Goal: Task Accomplishment & Management: Manage account settings

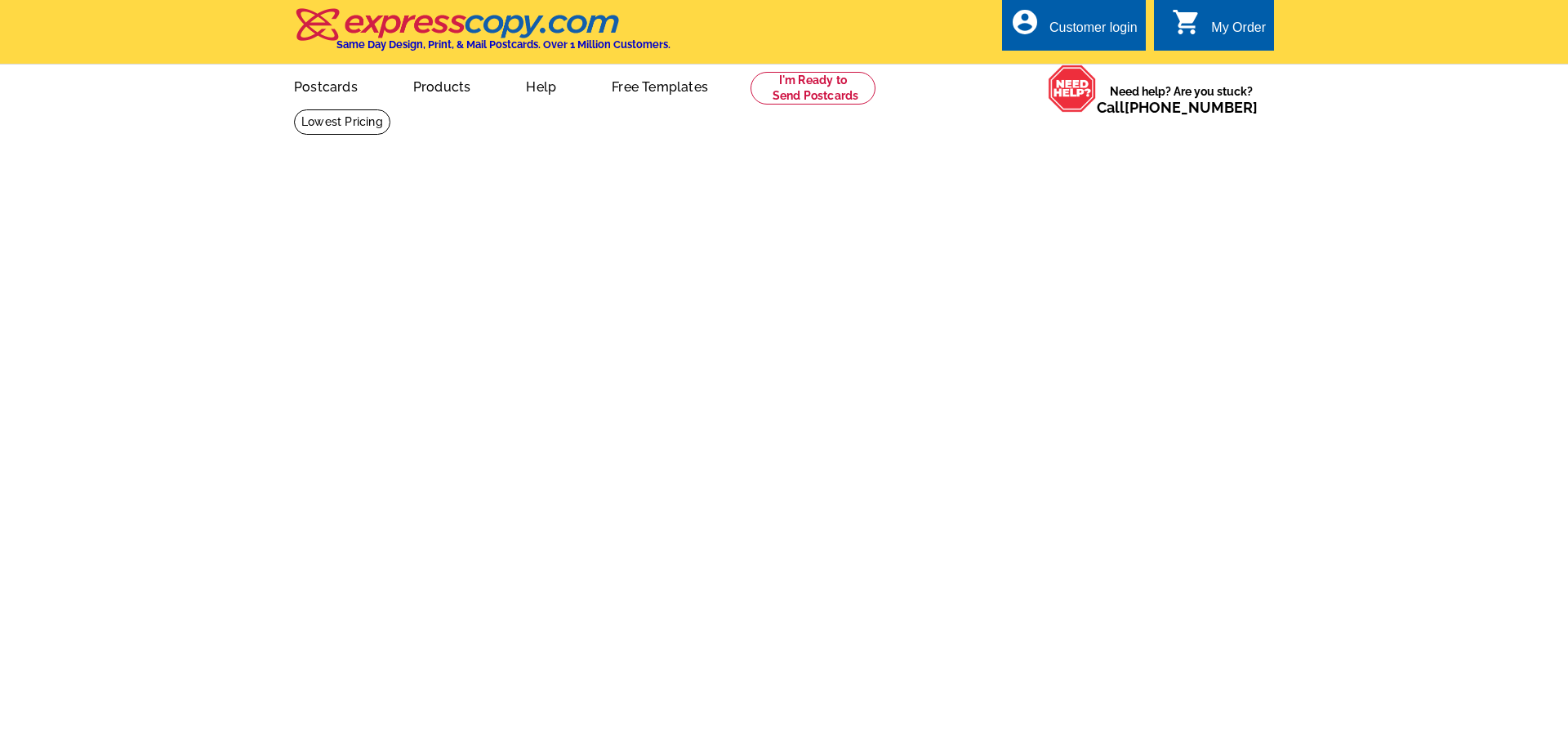
click at [1088, 26] on div "Customer login" at bounding box center [1094, 32] width 89 height 23
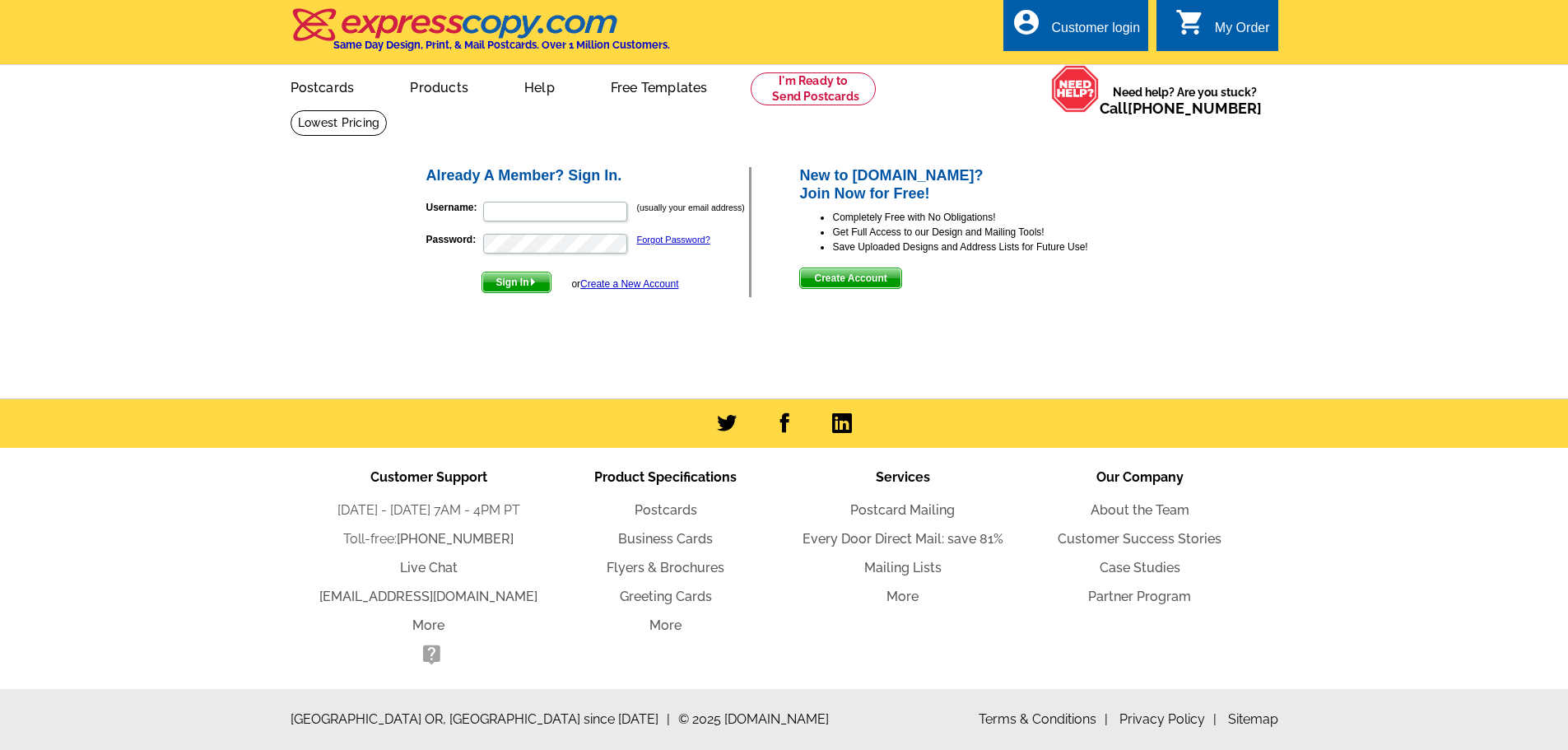
click at [570, 223] on p "Username: (usually your email address)" at bounding box center [588, 212] width 323 height 23
click at [570, 219] on input "Username:" at bounding box center [555, 212] width 144 height 20
click at [517, 211] on input "Username:" at bounding box center [555, 212] width 144 height 20
paste input "help@flyertap.com"
type input "help@flyertap.com"
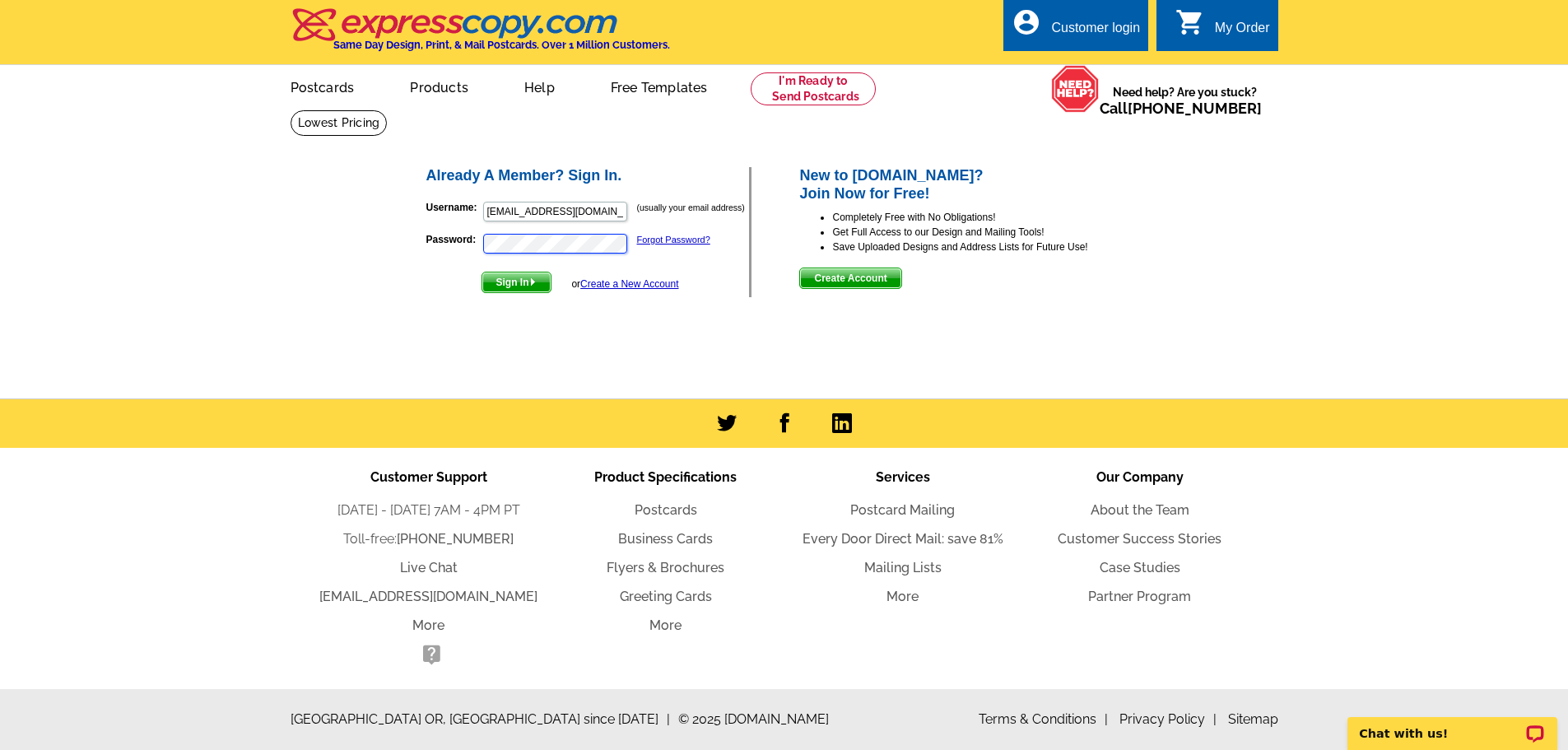
click at [440, 248] on p "Password: Forgot Password?" at bounding box center [588, 244] width 323 height 23
click at [531, 288] on span "Sign In" at bounding box center [516, 282] width 68 height 20
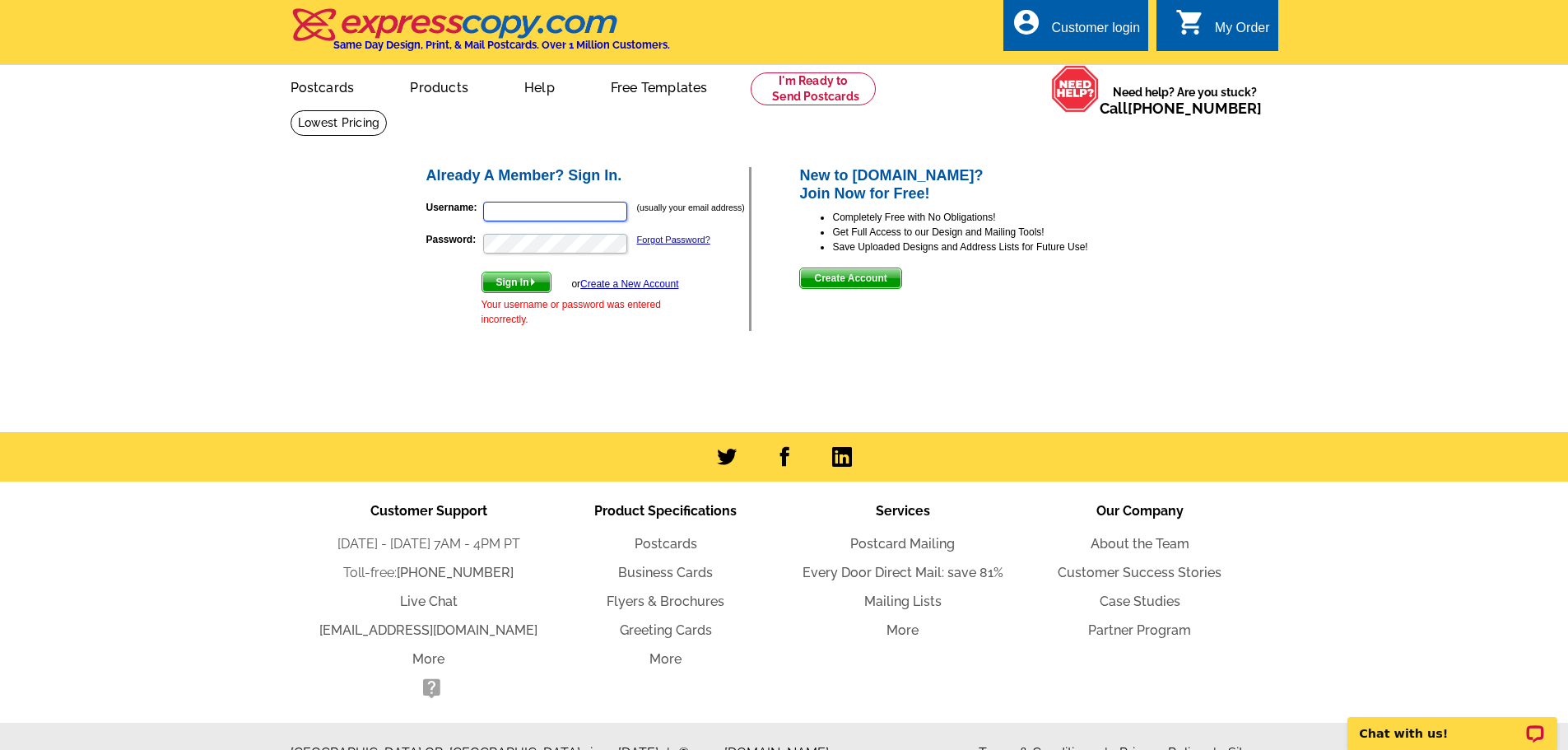
click at [540, 215] on input "Username:" at bounding box center [555, 212] width 144 height 20
type input "[EMAIL_ADDRESS][DOMAIN_NAME]"
click at [482, 272] on button "Sign In" at bounding box center [516, 282] width 70 height 21
type input "[EMAIL_ADDRESS][DOMAIN_NAME]"
click at [517, 353] on div "Already A Member? Sign In. Username: help@flyertap.com (usually your email addr…" at bounding box center [786, 249] width 788 height 233
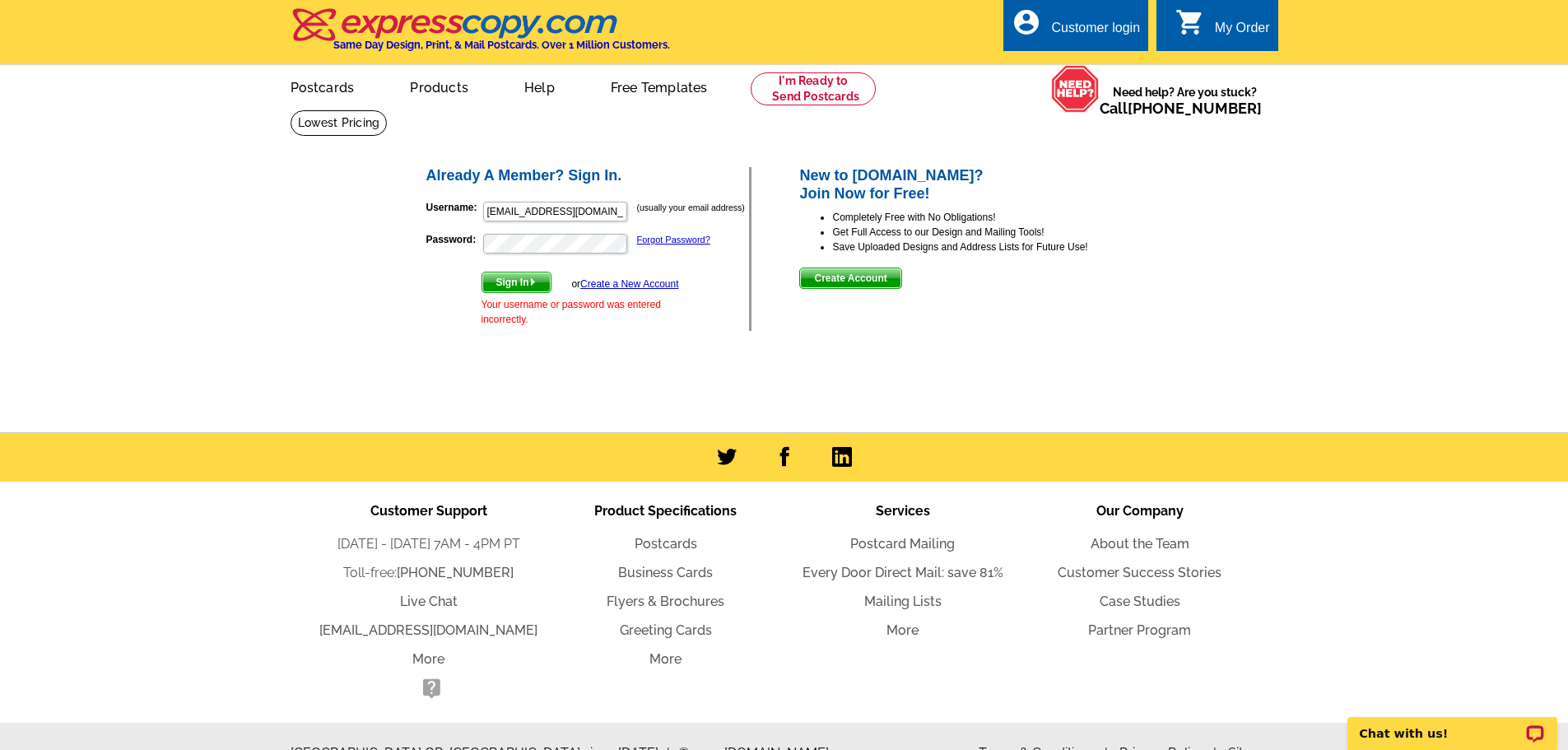
click at [505, 284] on span "Sign In" at bounding box center [516, 282] width 68 height 20
type input "[EMAIL_ADDRESS][DOMAIN_NAME]"
click at [395, 248] on div "Already A Member? Sign In. Username: help@flyertap.com (usually your email addr…" at bounding box center [786, 249] width 788 height 233
click at [586, 216] on input "[EMAIL_ADDRESS][DOMAIN_NAME]" at bounding box center [555, 212] width 144 height 20
click at [591, 211] on input "[EMAIL_ADDRESS][DOMAIN_NAME]" at bounding box center [555, 212] width 144 height 20
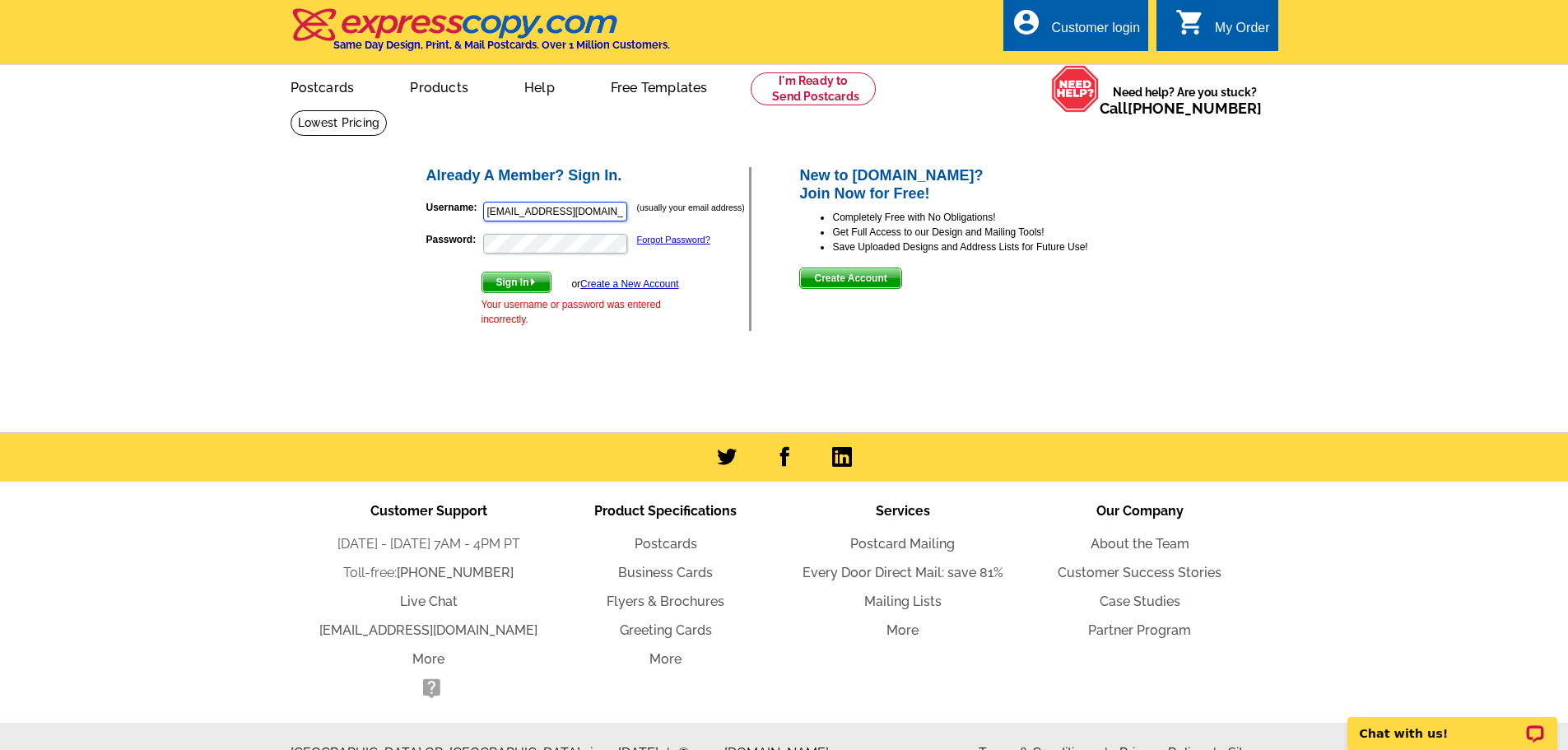
drag, startPoint x: 591, startPoint y: 211, endPoint x: 583, endPoint y: 212, distance: 8.1
click at [583, 212] on input "[EMAIL_ADDRESS][DOMAIN_NAME]" at bounding box center [555, 212] width 144 height 20
click at [511, 285] on span "Sign In" at bounding box center [516, 282] width 68 height 20
type input "[EMAIL_ADDRESS][DOMAIN_NAME]"
click at [517, 282] on span "Sign In" at bounding box center [516, 282] width 68 height 20
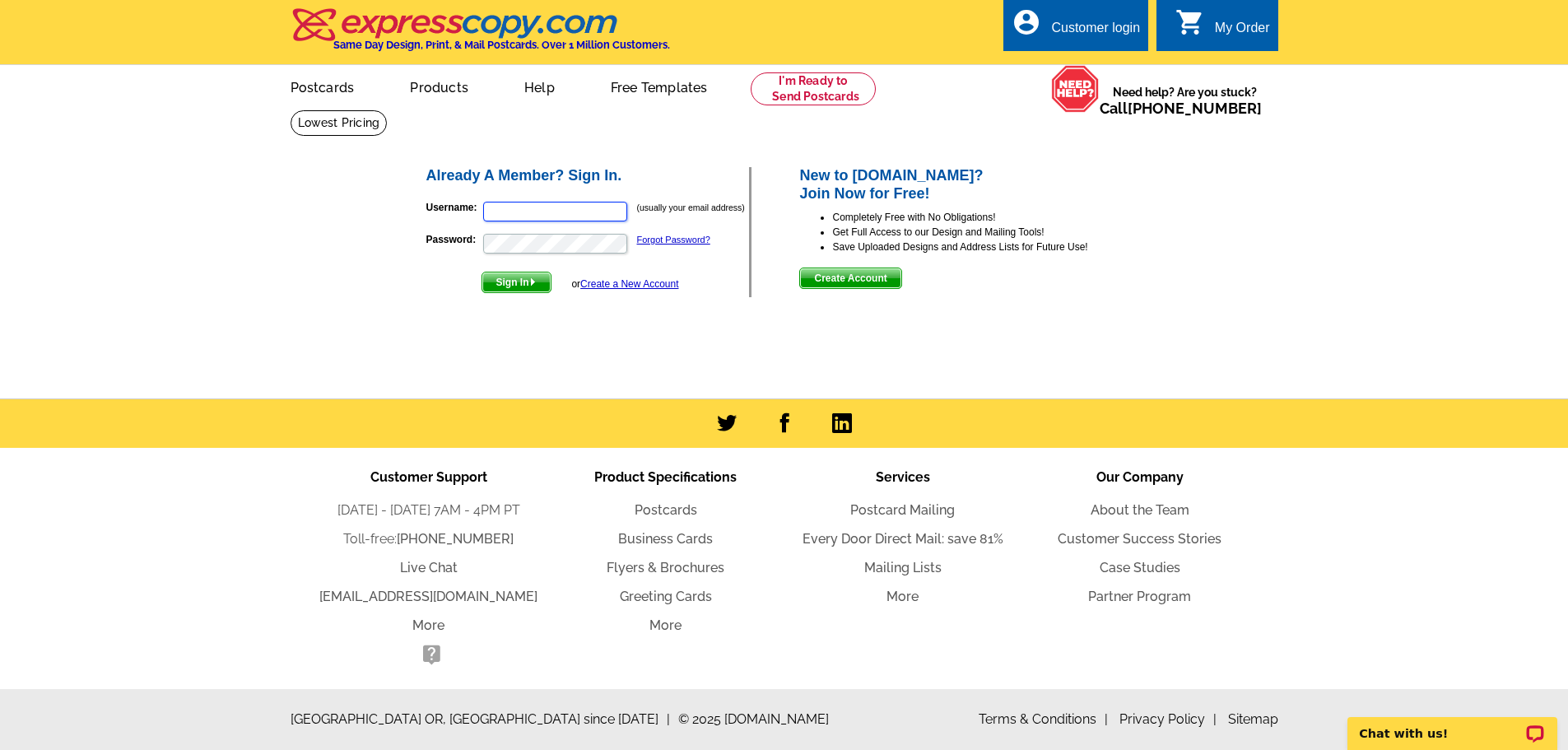
type input "[EMAIL_ADDRESS][DOMAIN_NAME]"
click at [1209, 337] on main "Already A Member? Sign In. Username: [EMAIL_ADDRESS][DOMAIN_NAME] (usually your…" at bounding box center [784, 254] width 1568 height 289
